Goal: Task Accomplishment & Management: Complete application form

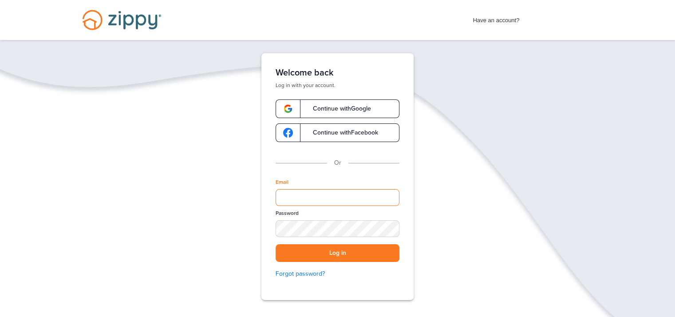
click at [327, 197] on input "Email" at bounding box center [338, 197] width 124 height 17
type input "**********"
click at [384, 229] on div "SHOW" at bounding box center [389, 229] width 20 height 8
click at [388, 226] on div "HIDE" at bounding box center [389, 229] width 20 height 8
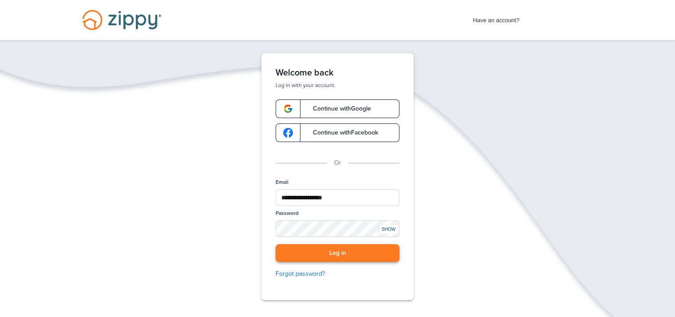
click at [341, 251] on button "Log in" at bounding box center [338, 253] width 124 height 18
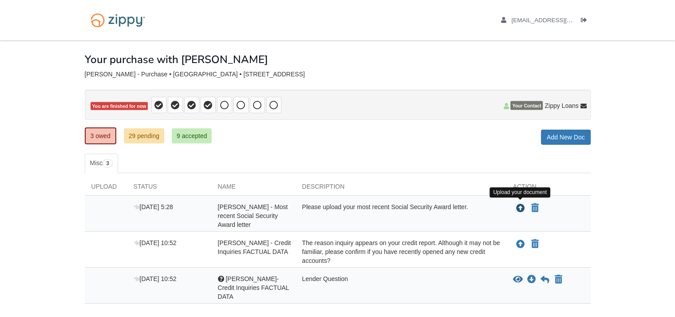
click at [520, 209] on icon "Upload Fredda Morrison - Most recent Social Security Award letter" at bounding box center [521, 208] width 9 height 9
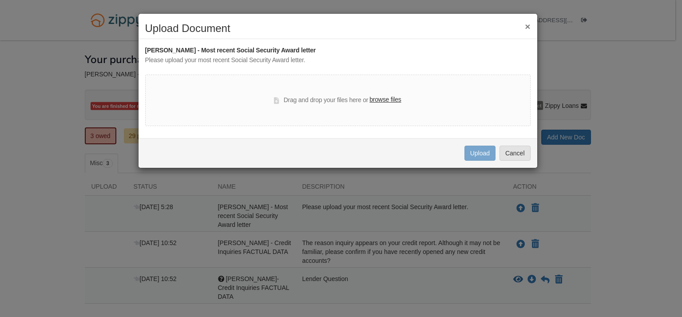
click at [383, 99] on label "browse files" at bounding box center [386, 100] width 32 height 10
click at [0, 0] on input "browse files" at bounding box center [0, 0] width 0 height 0
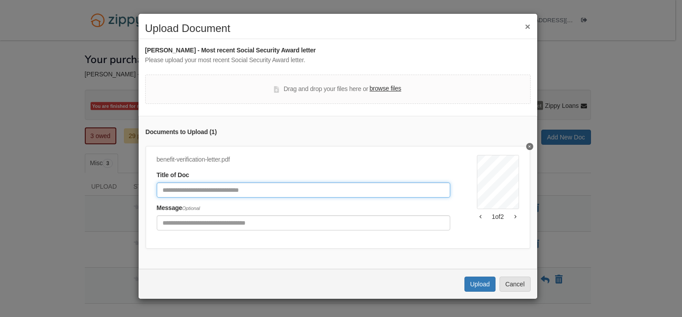
click at [211, 188] on input "Document Title" at bounding box center [304, 190] width 294 height 15
type input "**********"
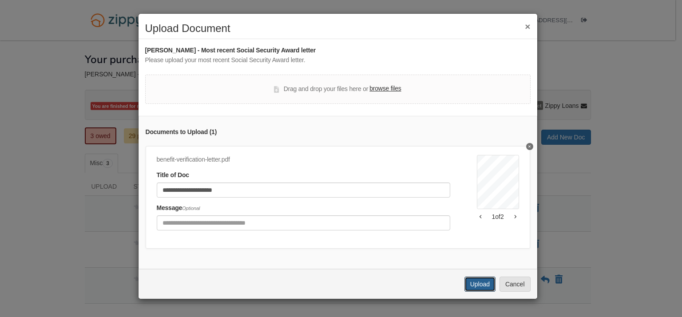
click at [481, 292] on button "Upload" at bounding box center [480, 284] width 31 height 15
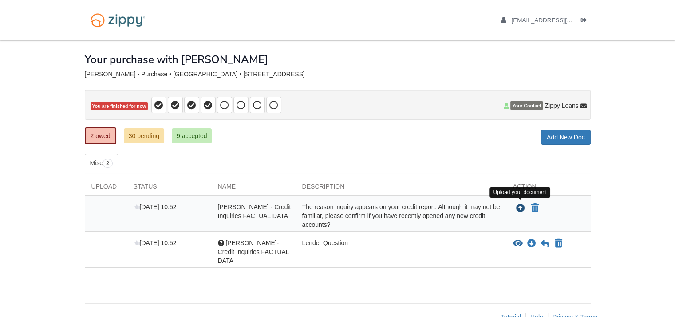
click at [522, 205] on icon "Upload Susan Morrison - Credit Inquiries FACTUAL DATA" at bounding box center [521, 208] width 9 height 9
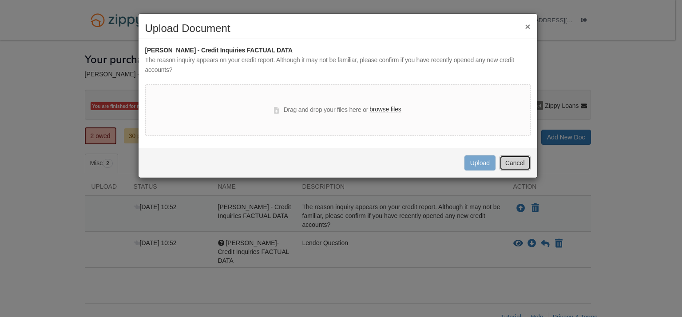
click at [514, 163] on button "Cancel" at bounding box center [515, 162] width 31 height 15
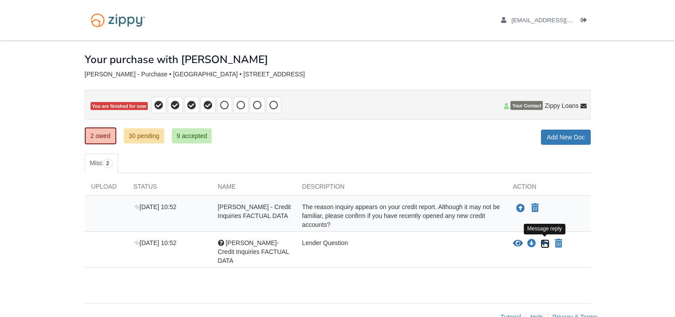
click at [547, 241] on icon at bounding box center [545, 243] width 9 height 9
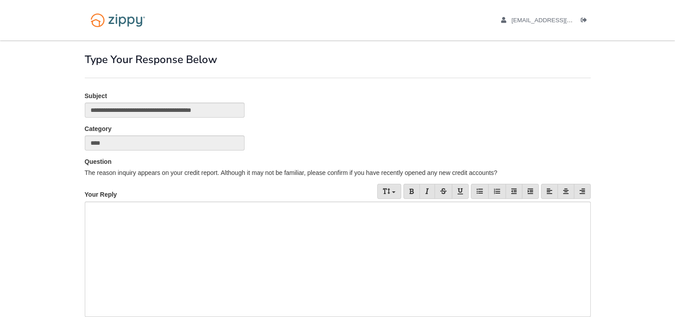
click at [124, 222] on div at bounding box center [338, 259] width 506 height 115
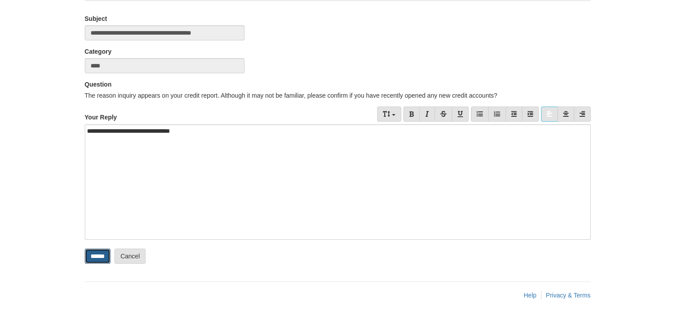
click at [103, 254] on input "******" at bounding box center [98, 256] width 26 height 15
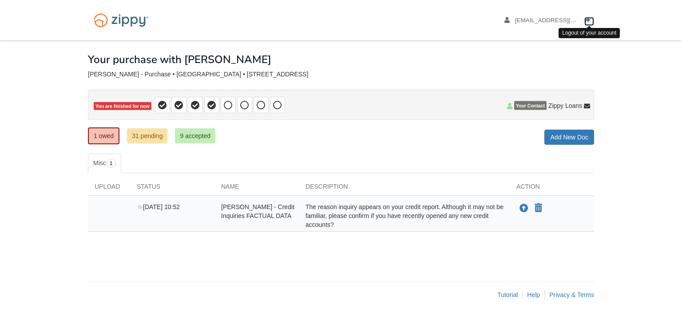
click at [588, 19] on icon "Log out" at bounding box center [587, 20] width 6 height 6
